Goal: Check status: Check status

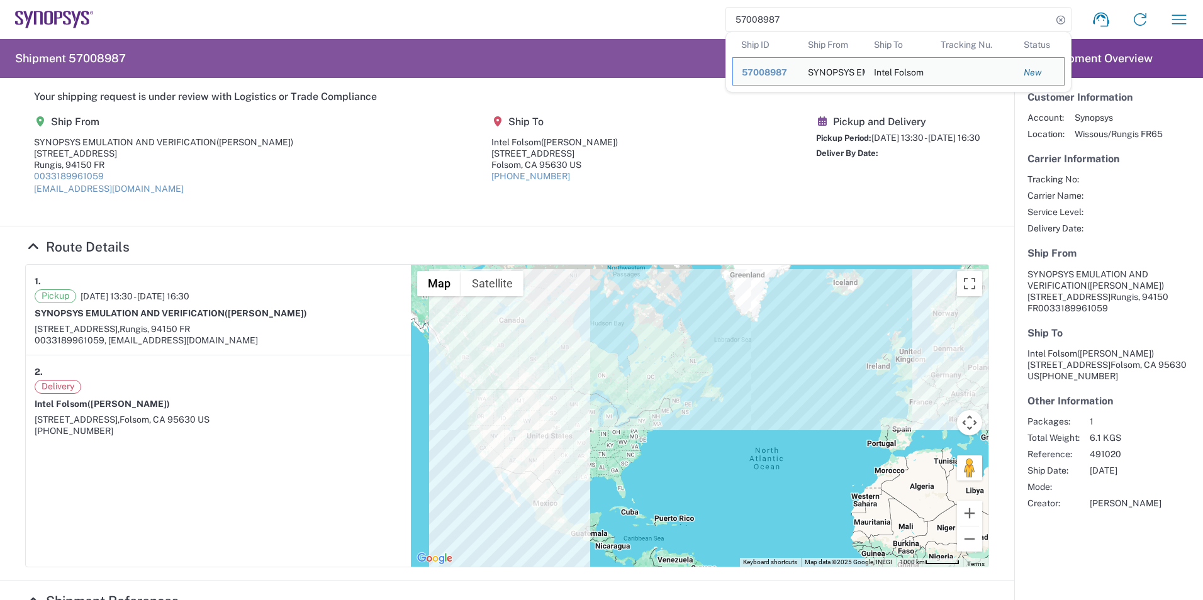
click at [779, 25] on input "57008987" at bounding box center [889, 20] width 326 height 24
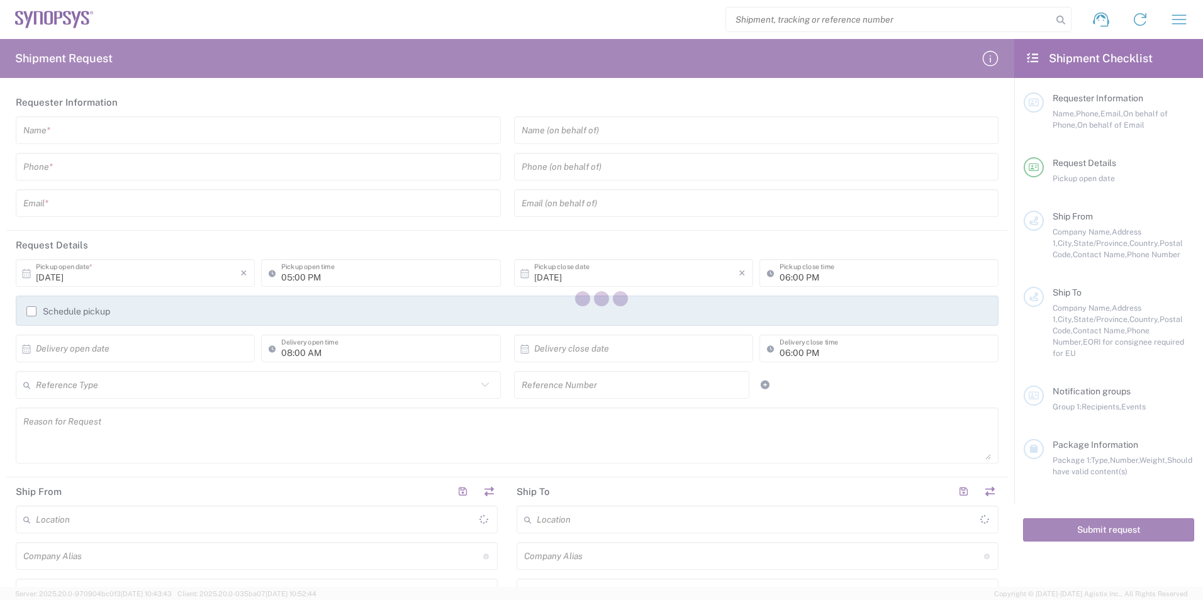
type input "[GEOGRAPHIC_DATA]"
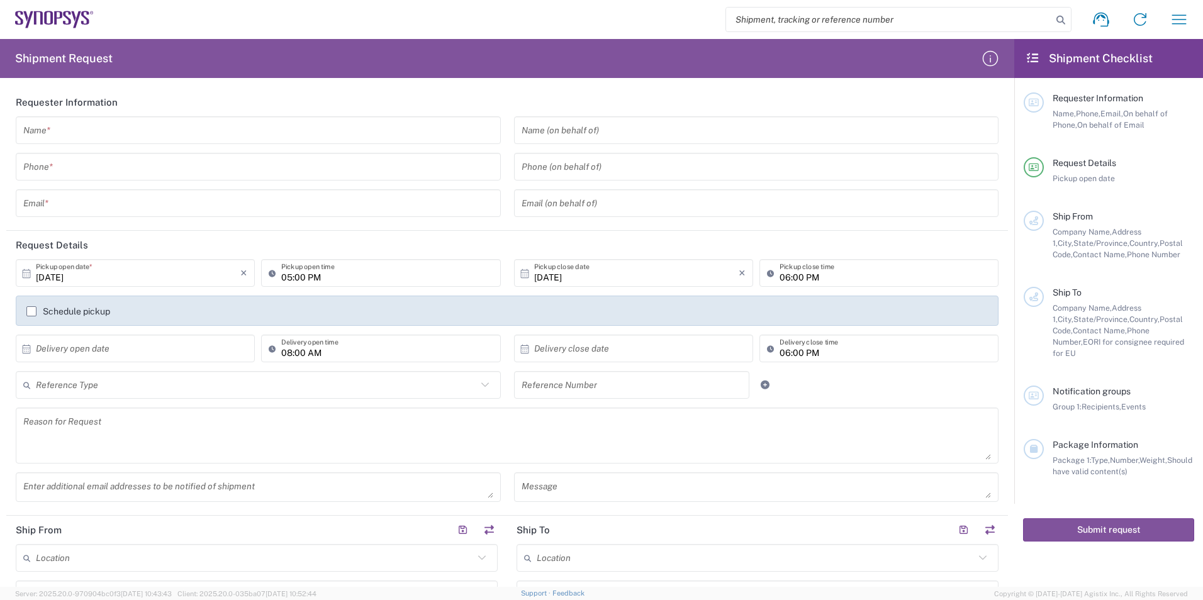
click at [808, 28] on input "search" at bounding box center [889, 20] width 326 height 24
type input "5"
paste input "[GEOGRAPHIC_DATA]"
type input "S"
click at [814, 13] on input "search" at bounding box center [889, 20] width 326 height 24
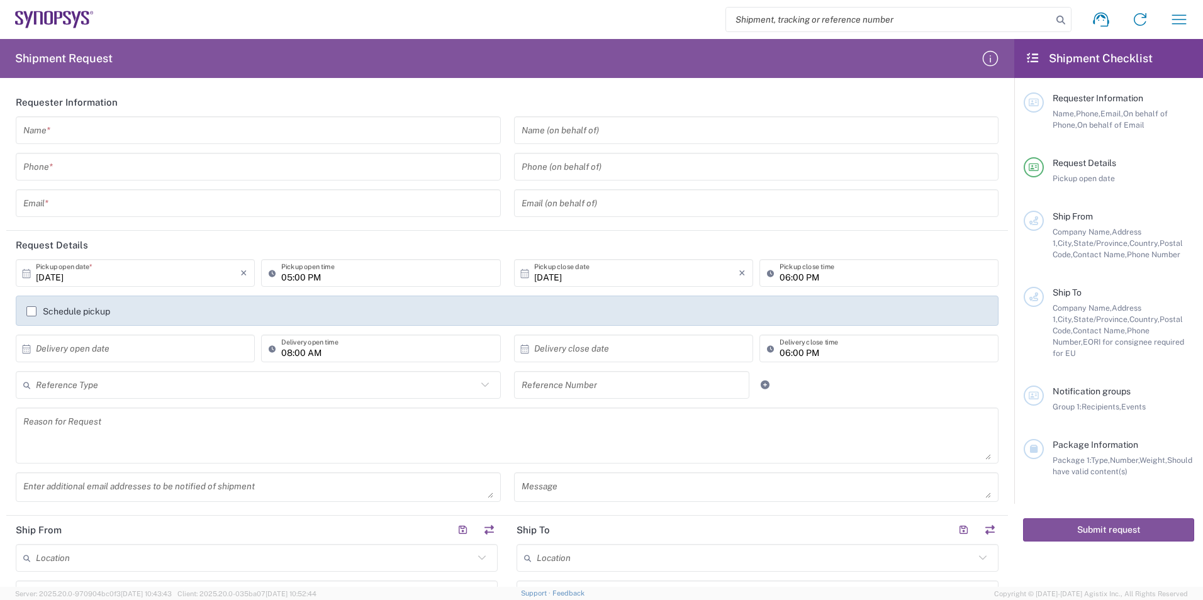
paste input "57008987"
type input "57008987"
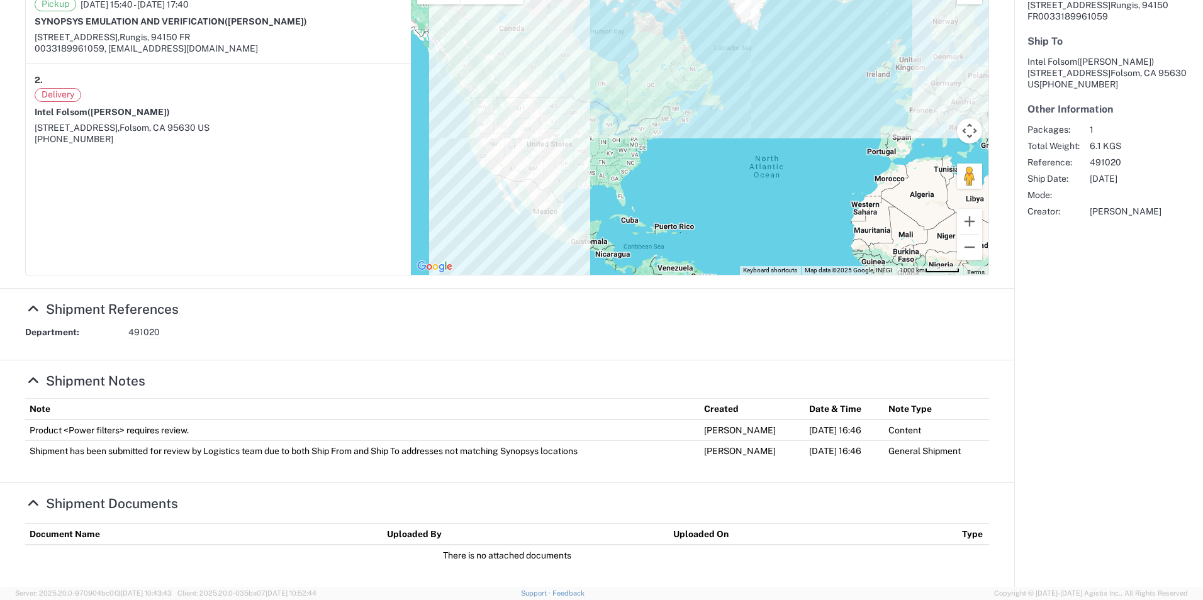
scroll to position [57, 0]
